Goal: Information Seeking & Learning: Learn about a topic

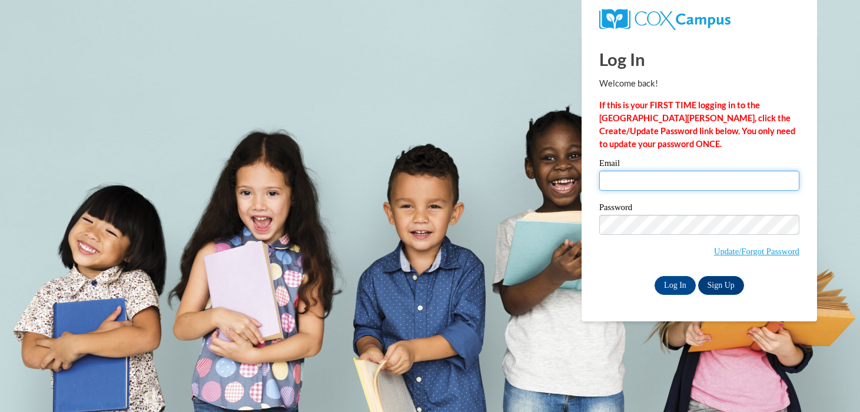
click at [658, 187] on input "Email" at bounding box center [699, 181] width 200 height 20
type input "michelle.strupp@muskegonorway.org"
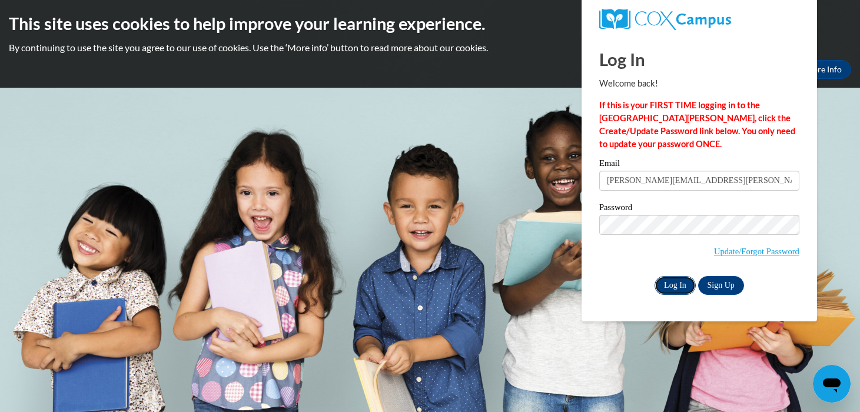
click at [674, 284] on input "Log In" at bounding box center [675, 285] width 41 height 19
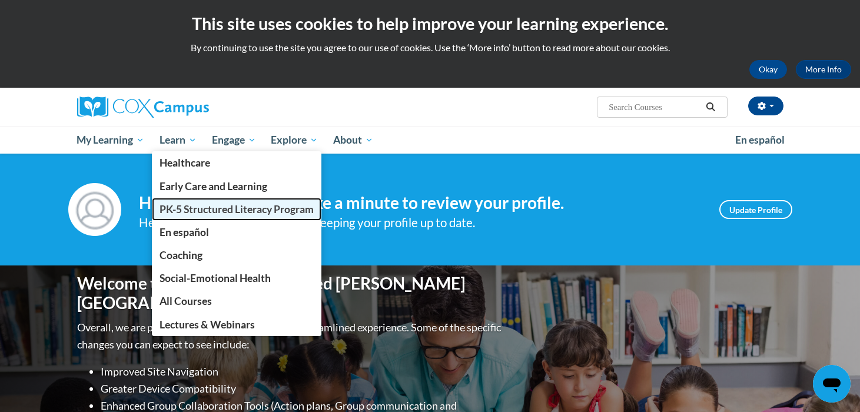
click at [195, 207] on span "PK-5 Structured Literacy Program" at bounding box center [237, 209] width 154 height 12
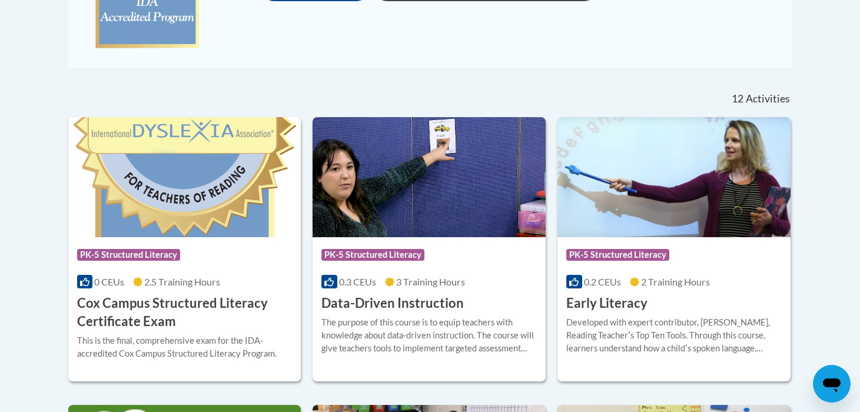
scroll to position [509, 0]
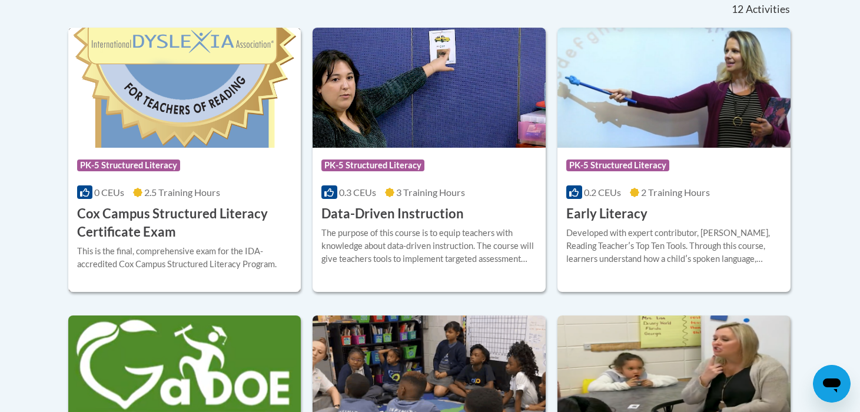
click at [189, 80] on img at bounding box center [184, 88] width 233 height 120
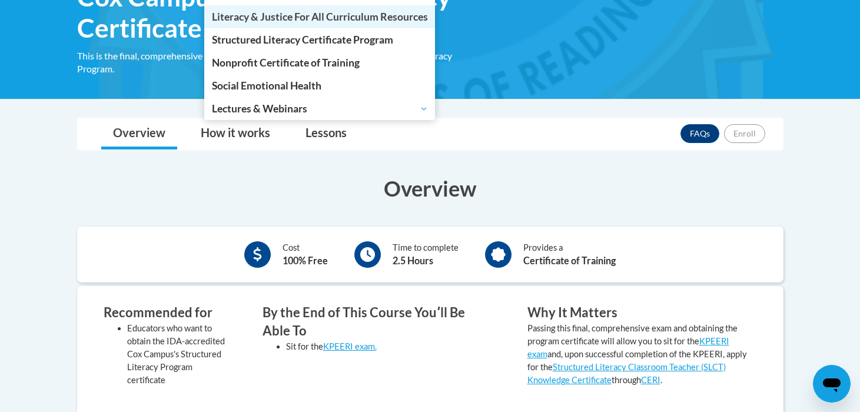
scroll to position [193, 0]
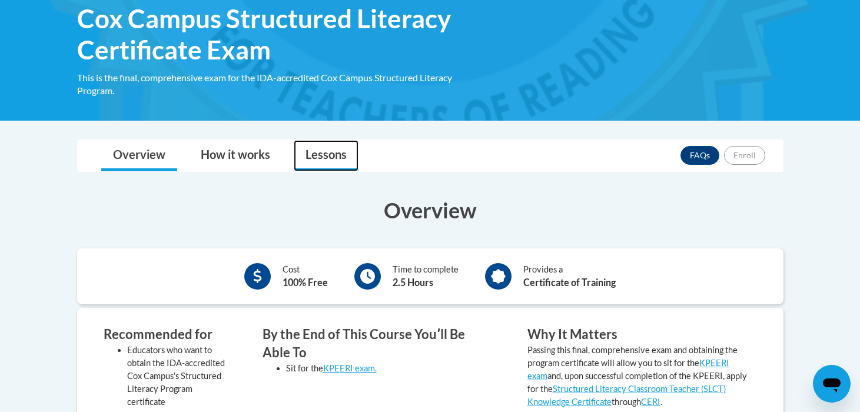
click at [314, 153] on link "Lessons" at bounding box center [326, 155] width 65 height 31
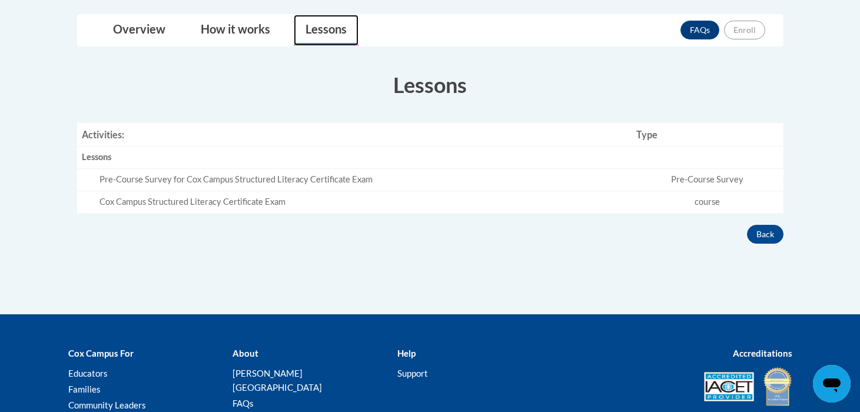
scroll to position [265, 0]
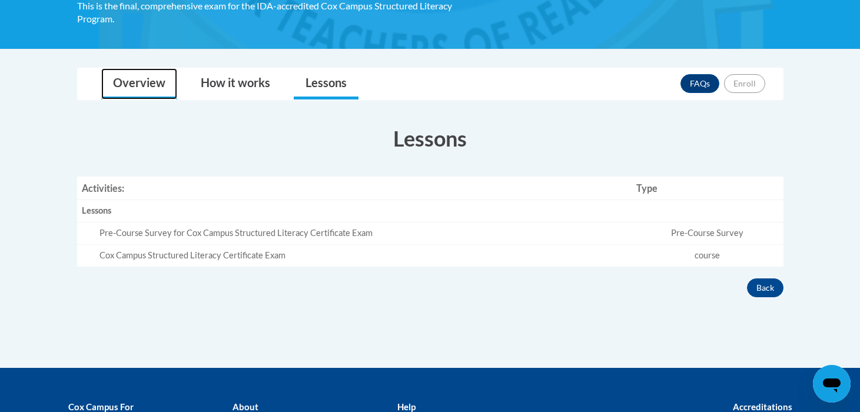
click at [132, 82] on link "Overview" at bounding box center [139, 83] width 76 height 31
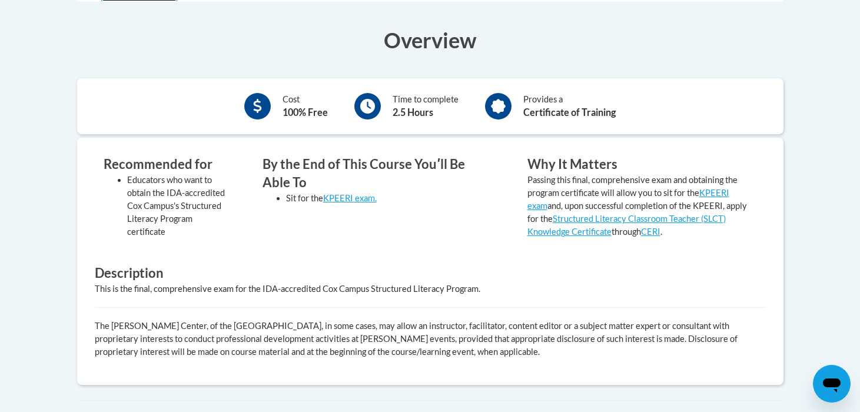
scroll to position [356, 0]
